Goal: Task Accomplishment & Management: Use online tool/utility

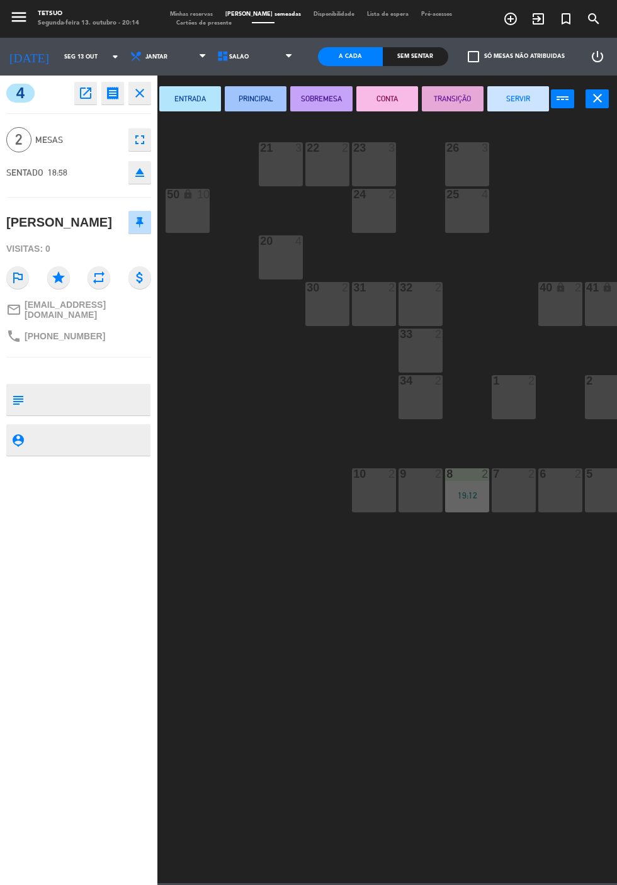
scroll to position [0, 67]
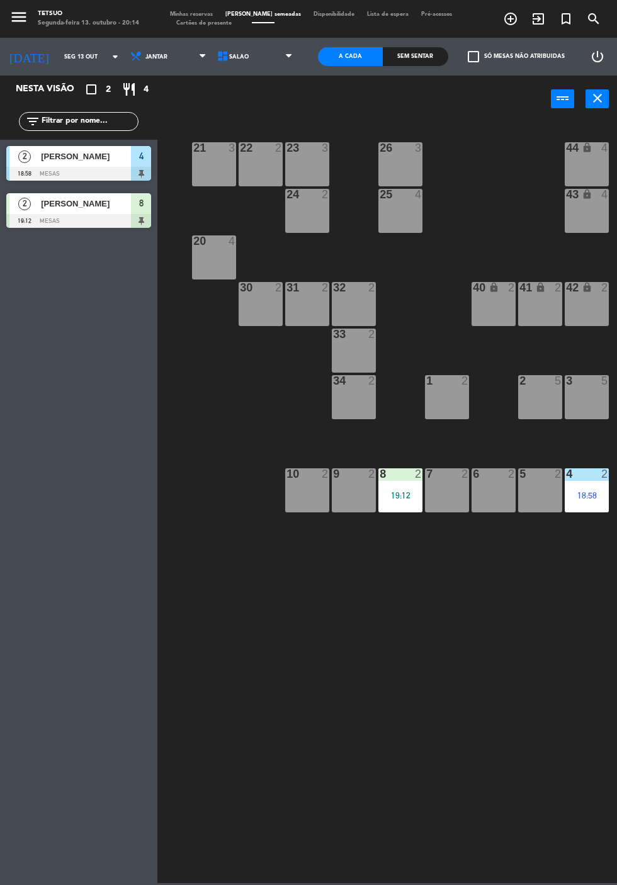
click at [230, 412] on div "21 3 22 2 23 3 26 3 44 lock 4 24 2 25 4 43 lock 4 50 lock 10 20 4 40 lock 2 41 …" at bounding box center [390, 501] width 453 height 763
click at [611, 476] on div "2" at bounding box center [607, 473] width 21 height 11
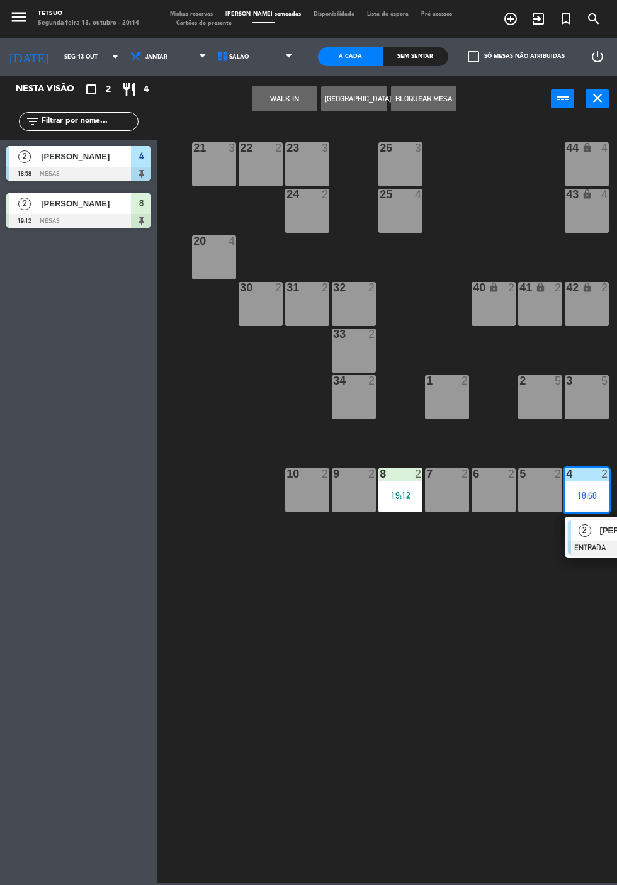
click at [91, 165] on div "[PERSON_NAME]" at bounding box center [85, 156] width 91 height 21
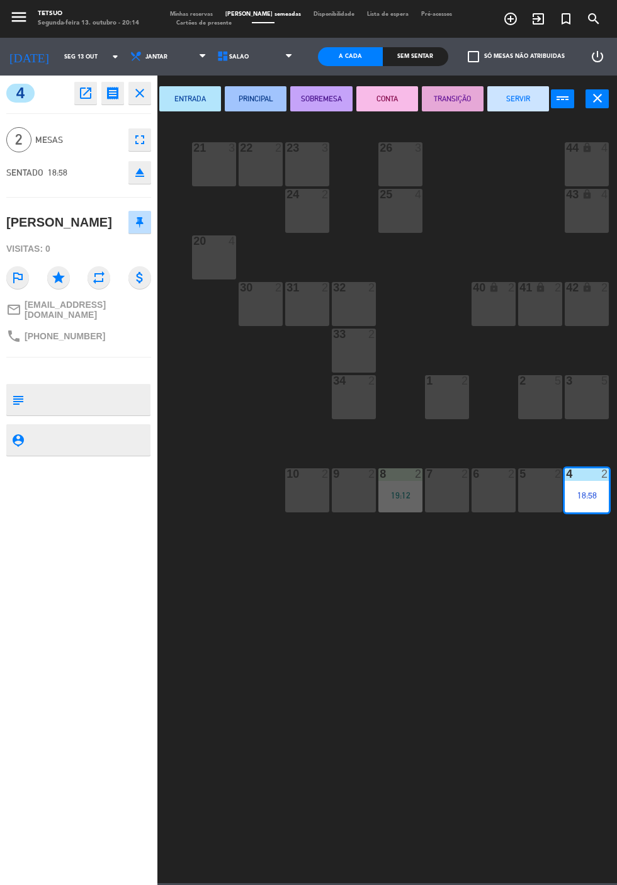
click at [525, 104] on button "SERVIR" at bounding box center [518, 98] width 62 height 25
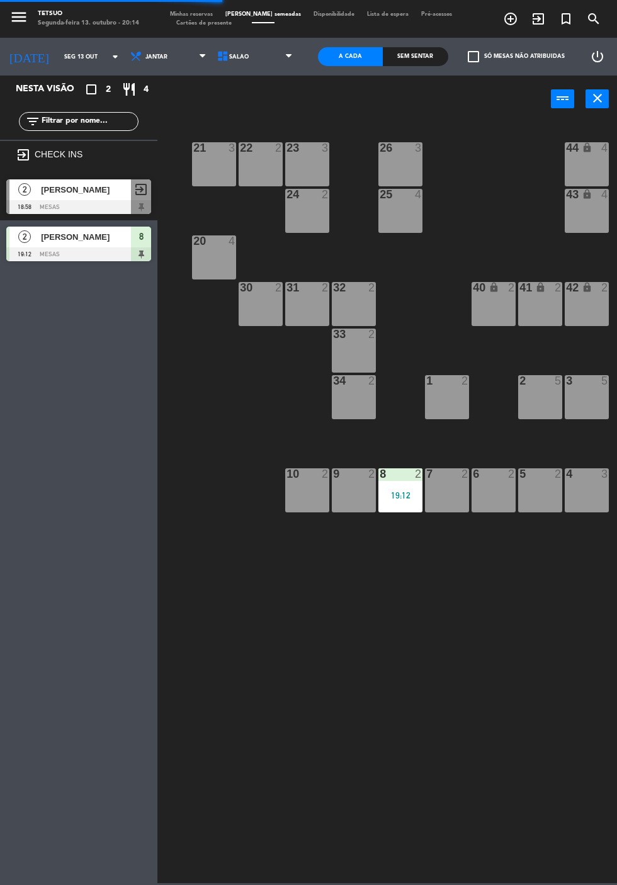
click at [69, 247] on div "[PERSON_NAME]" at bounding box center [85, 237] width 91 height 21
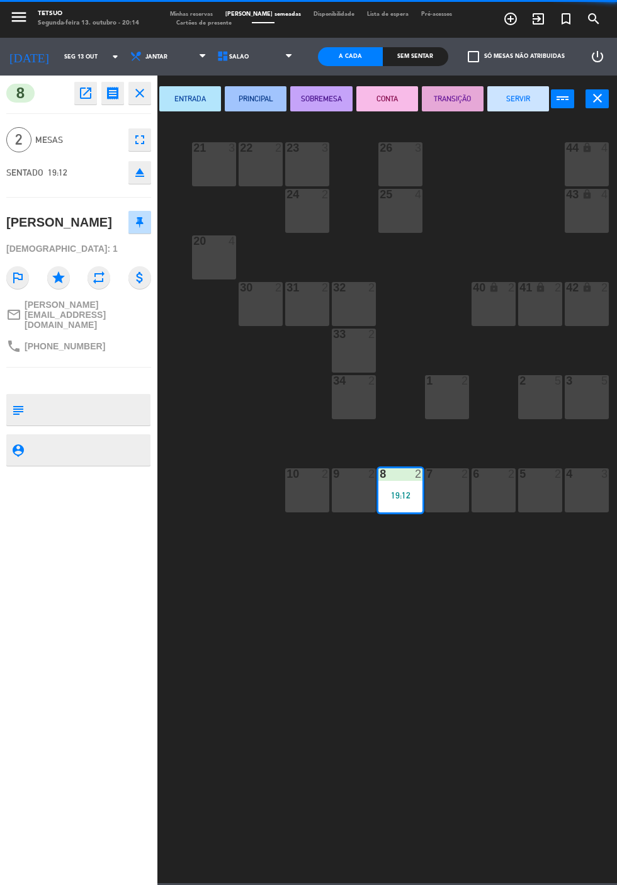
click at [271, 106] on button "PRINCIPAL" at bounding box center [256, 98] width 62 height 25
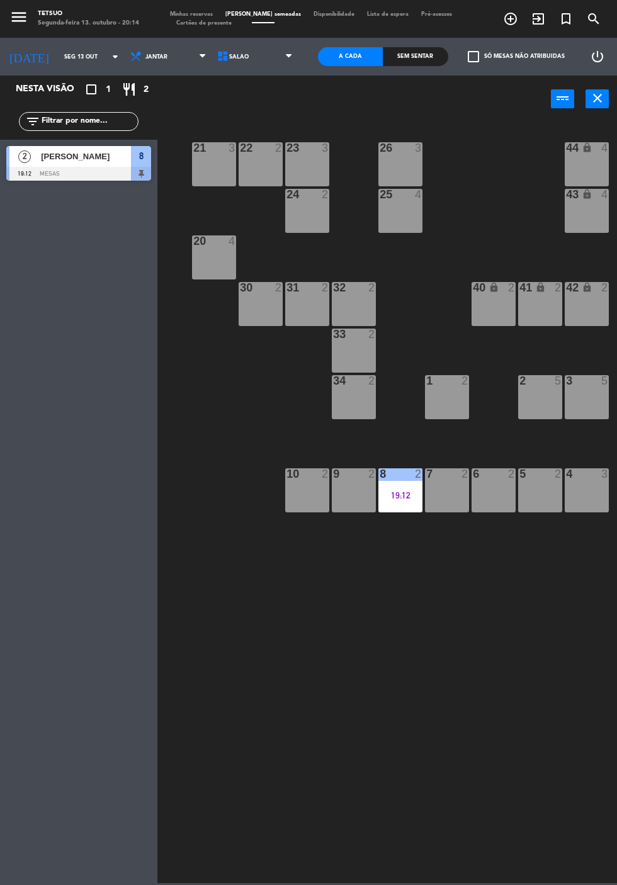
click at [401, 827] on div "21 3 22 2 23 3 26 3 44 lock 4 24 2 25 4 43 lock 4 50 lock 10 20 4 40 lock 2 41 …" at bounding box center [390, 501] width 453 height 763
click at [83, 167] on div at bounding box center [78, 174] width 145 height 14
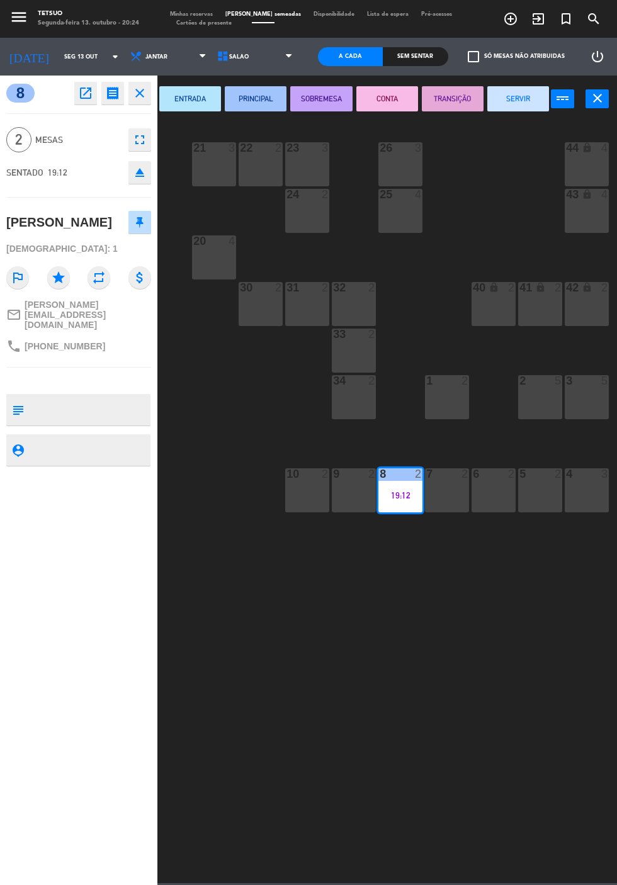
click at [530, 110] on button "SERVIR" at bounding box center [518, 98] width 62 height 25
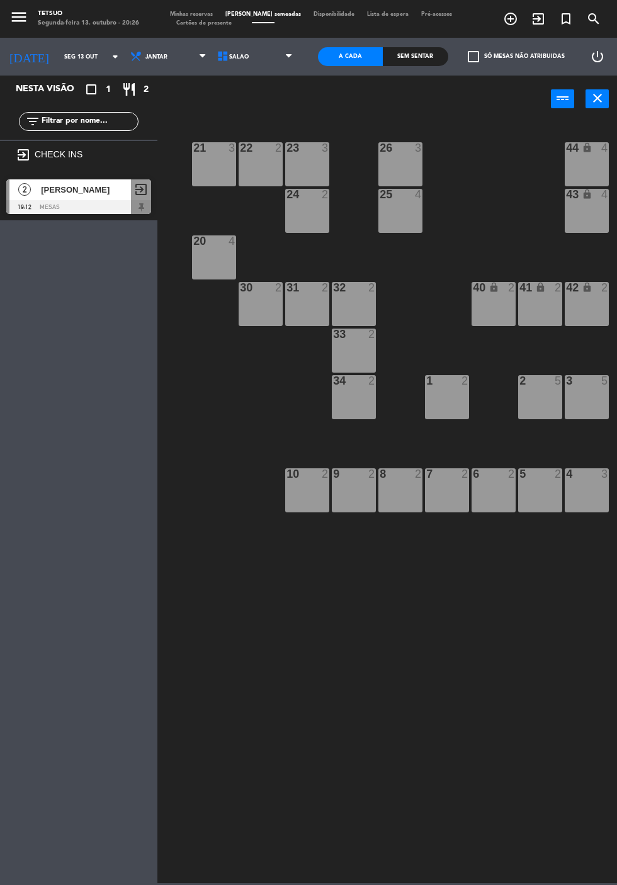
click at [87, 200] on div at bounding box center [78, 207] width 145 height 14
click at [483, 193] on div "21 3 22 2 23 3 26 3 44 lock 4 24 2 25 4 43 lock 4 50 lock 10 20 4 40 lock 2 41 …" at bounding box center [390, 501] width 453 height 763
